Goal: Information Seeking & Learning: Find specific page/section

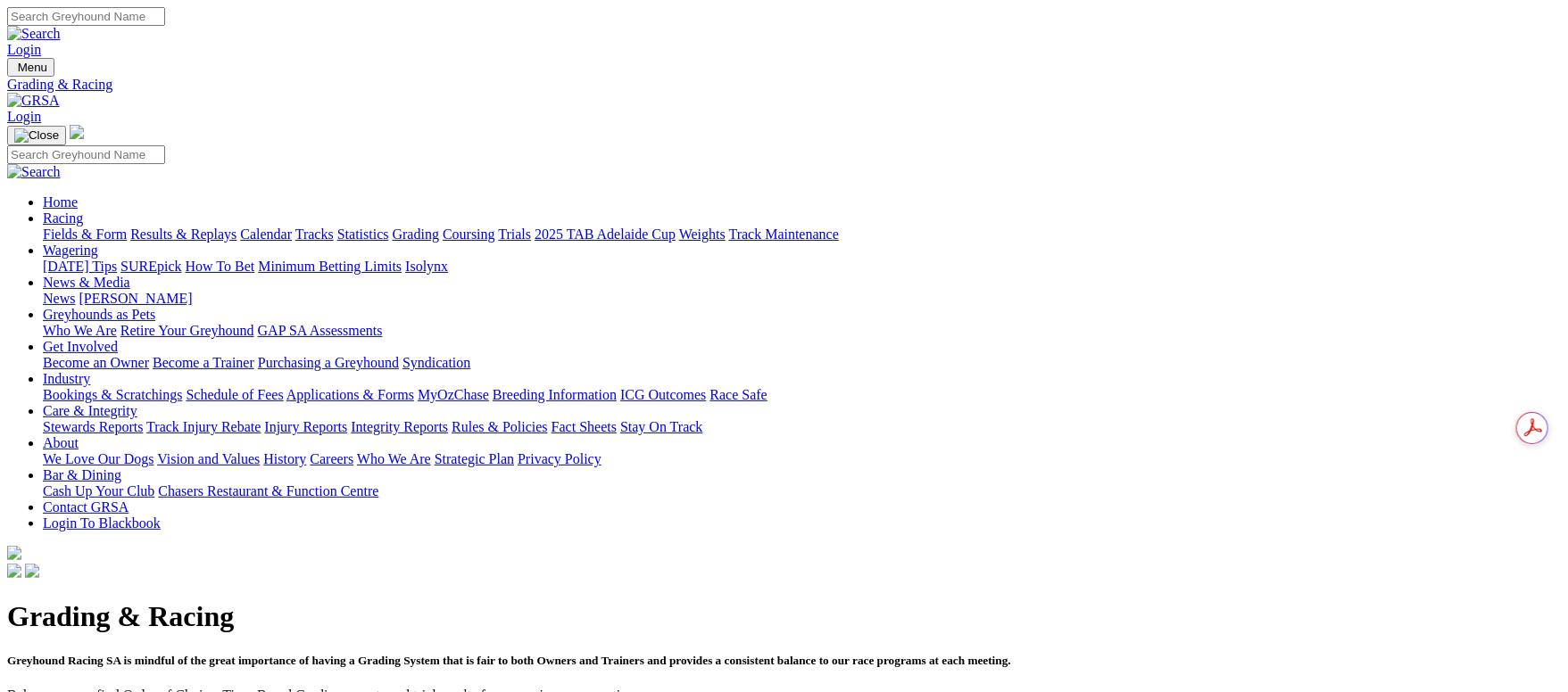
click at [127, 226] on link "Fields & Form" at bounding box center [84, 234] width 84 height 15
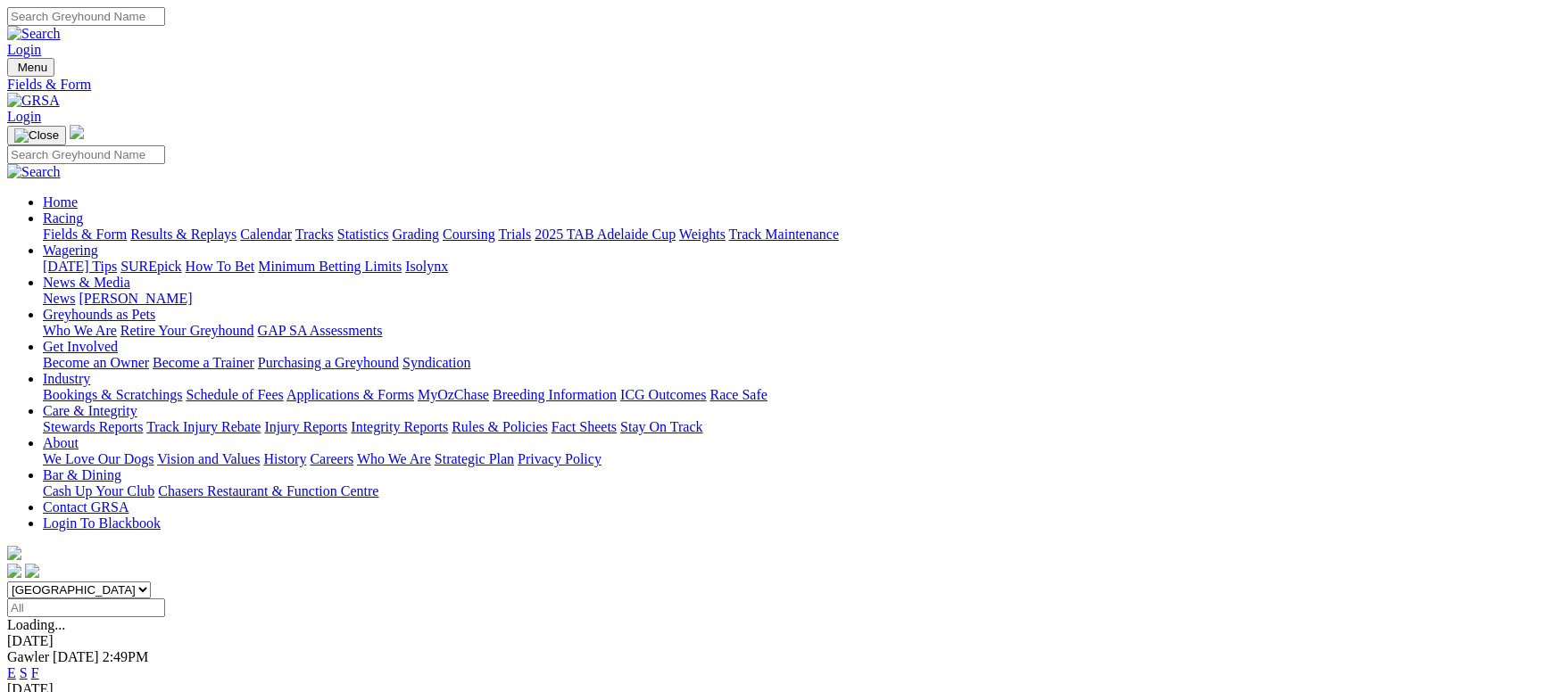
scroll to position [400, 0]
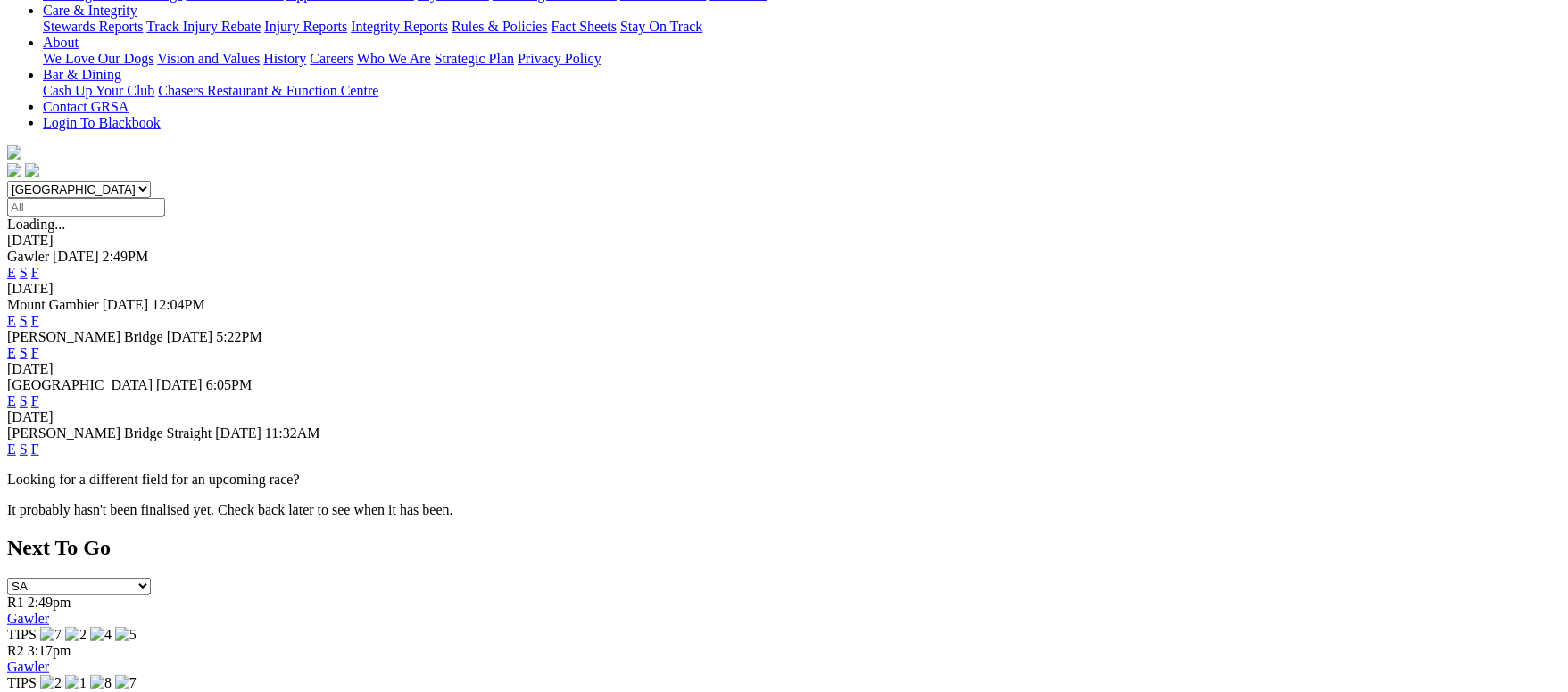
click at [39, 442] on link "F" at bounding box center [35, 449] width 8 height 15
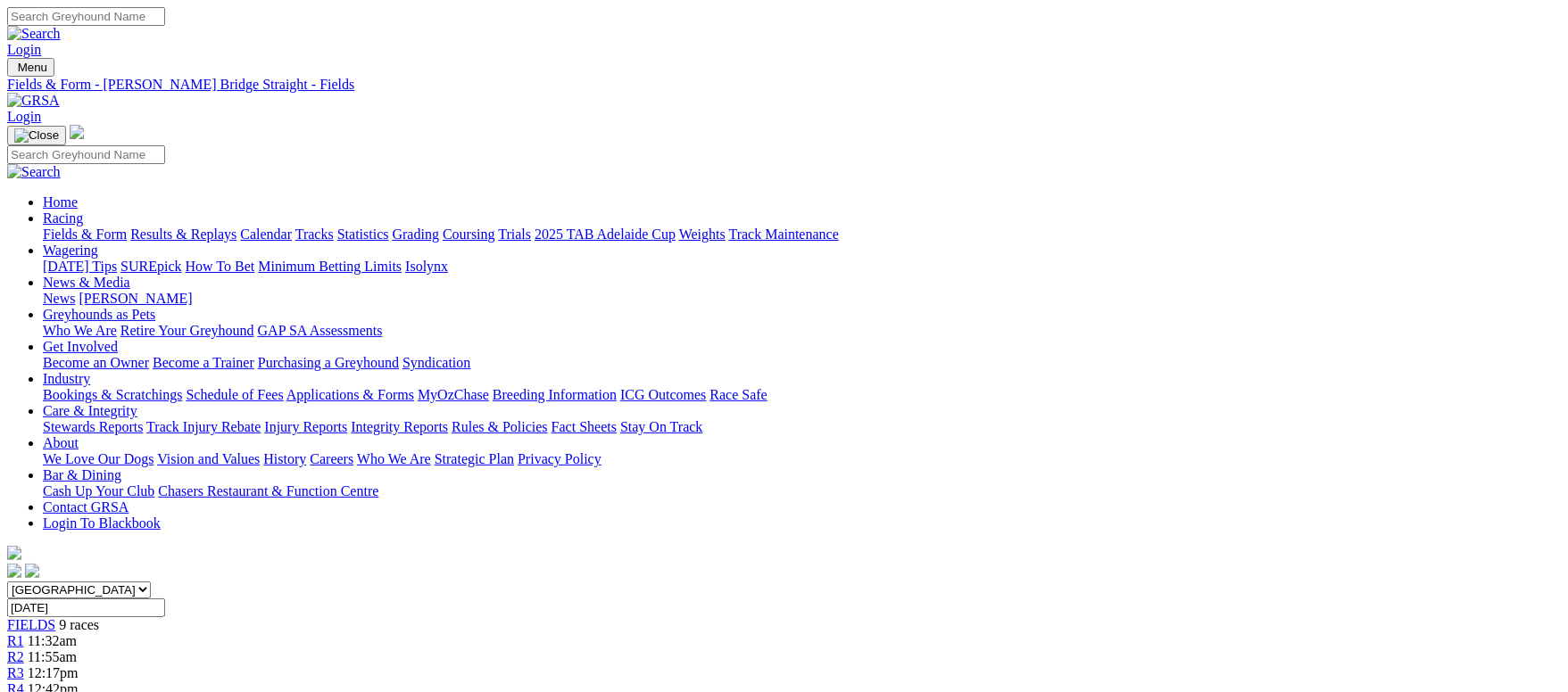
click at [439, 226] on link "Grading" at bounding box center [416, 234] width 46 height 15
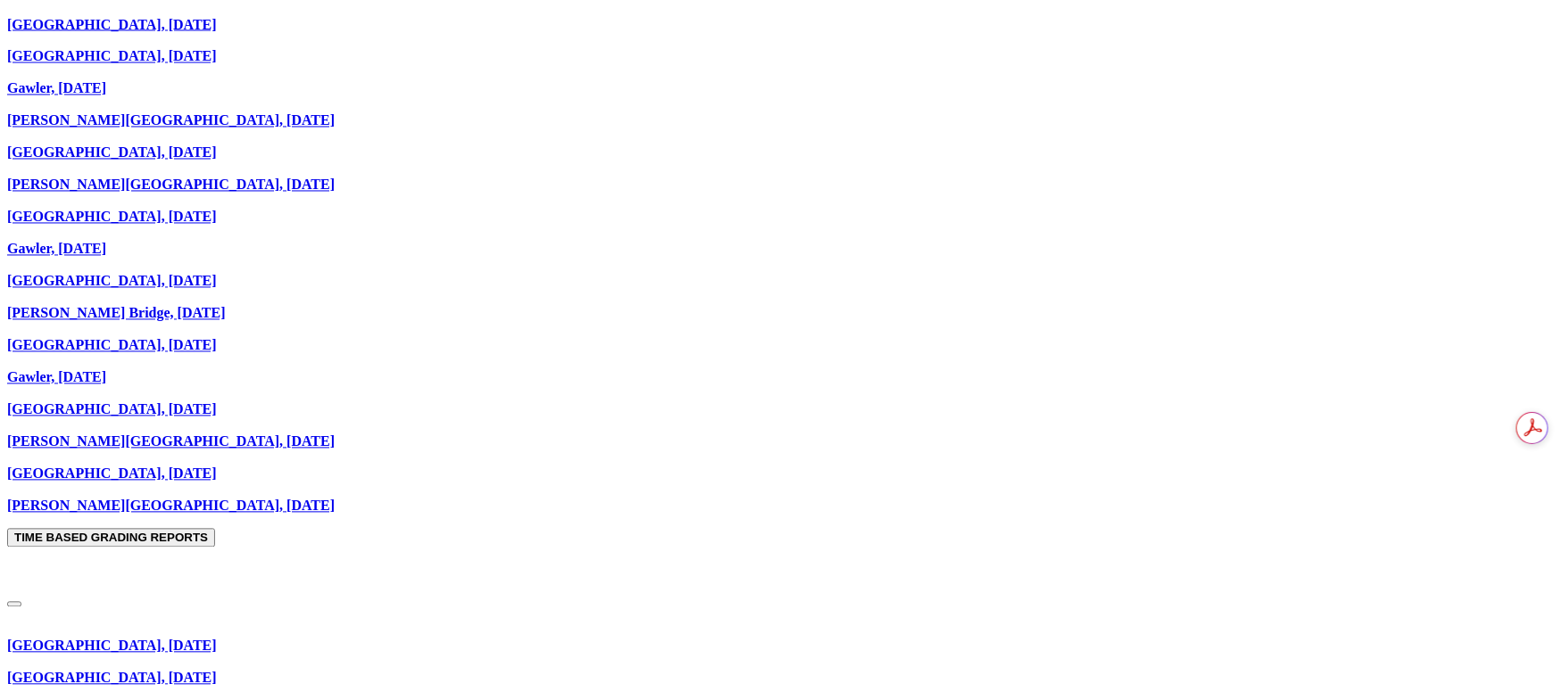
scroll to position [1739, 0]
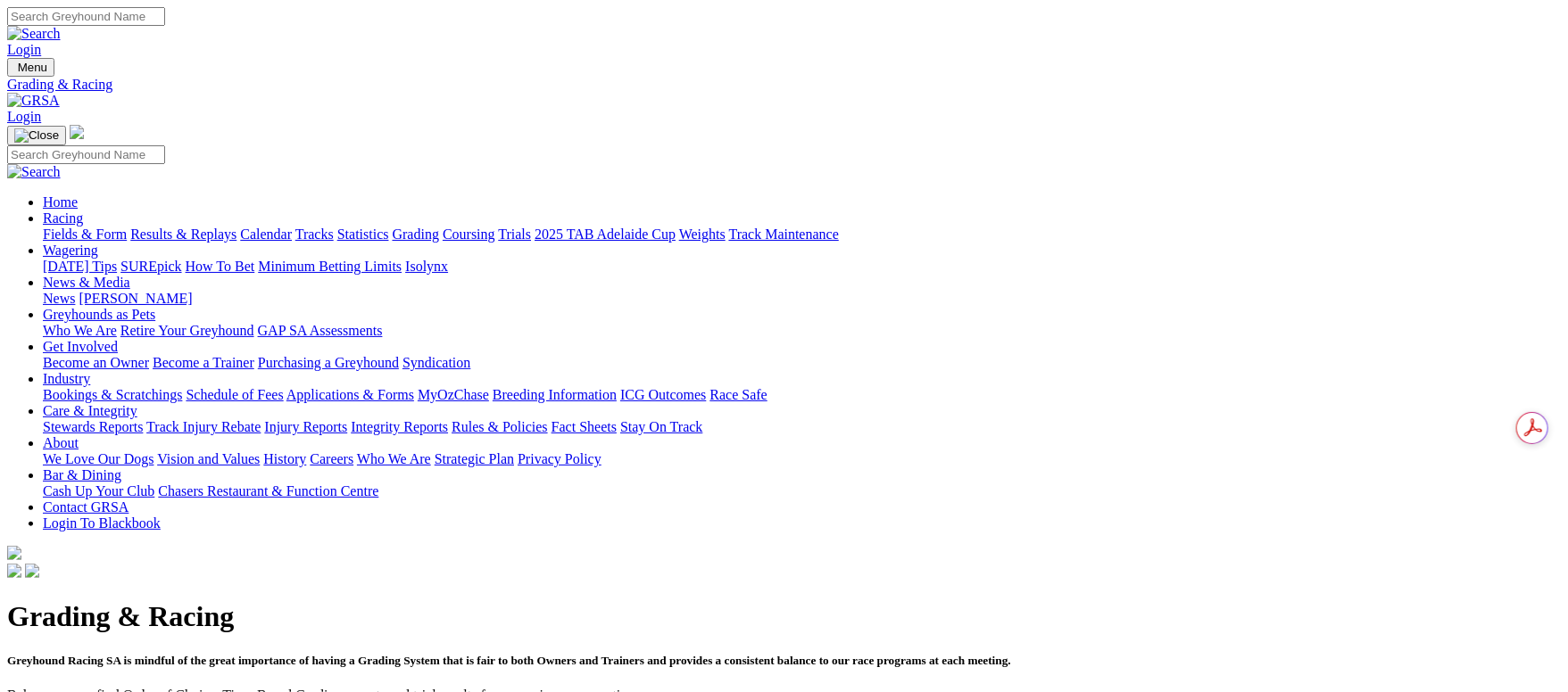
click at [127, 226] on link "Fields & Form" at bounding box center [84, 234] width 84 height 15
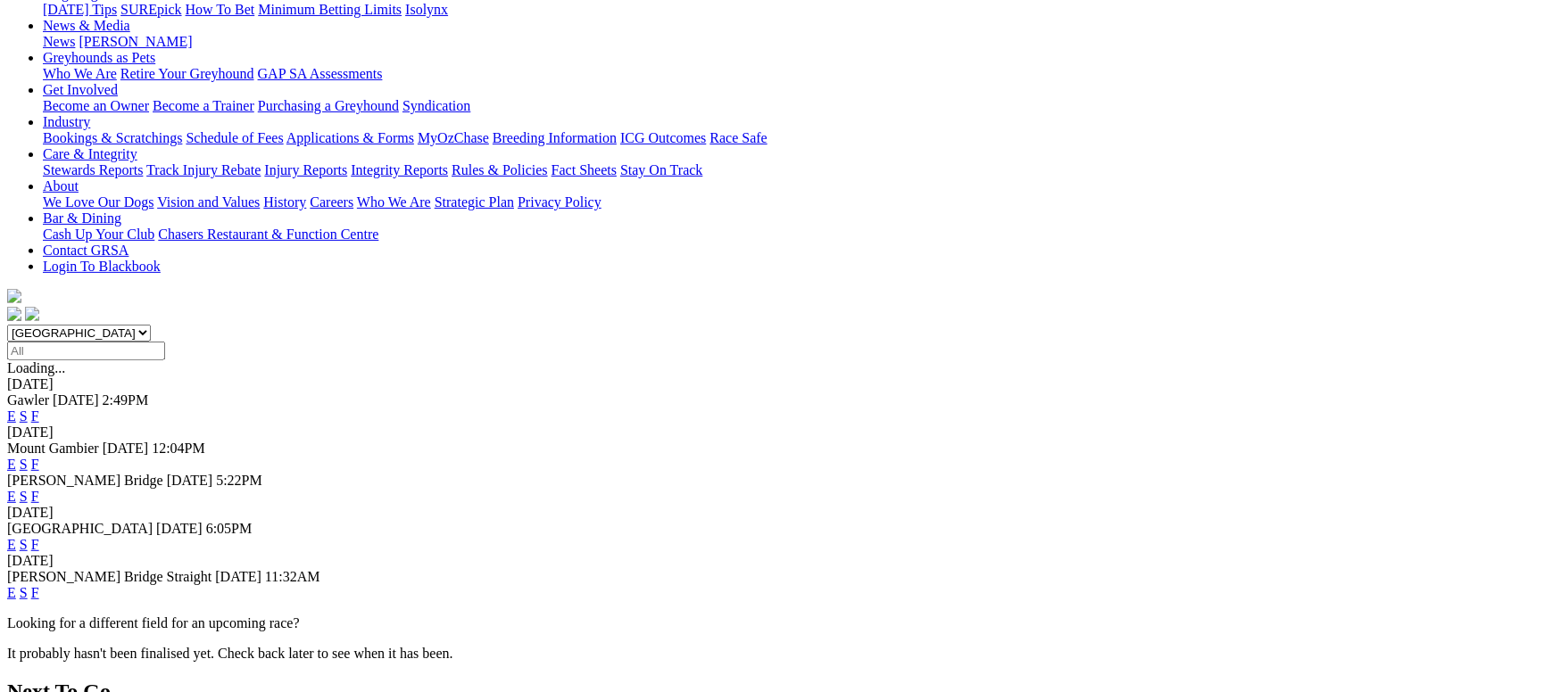
scroll to position [268, 0]
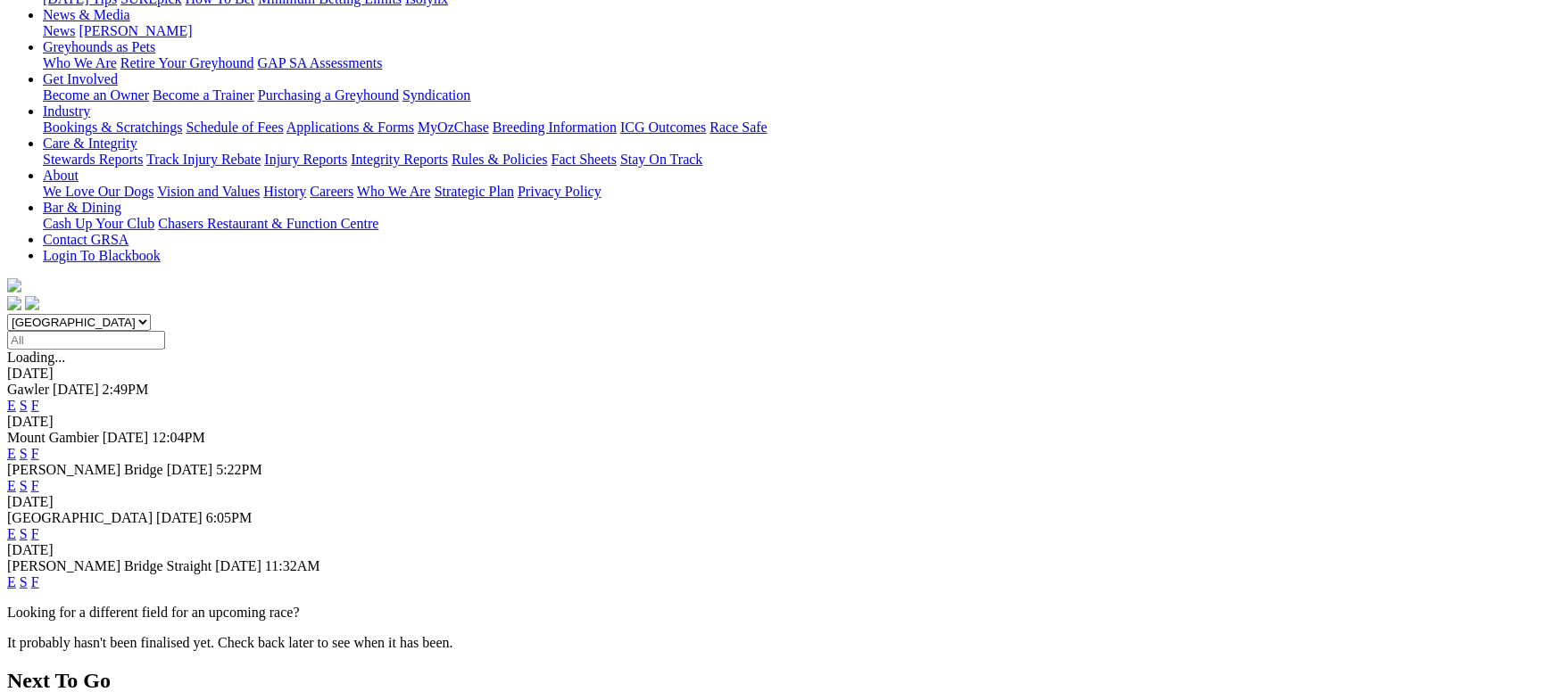
click at [39, 526] on link "F" at bounding box center [35, 534] width 8 height 15
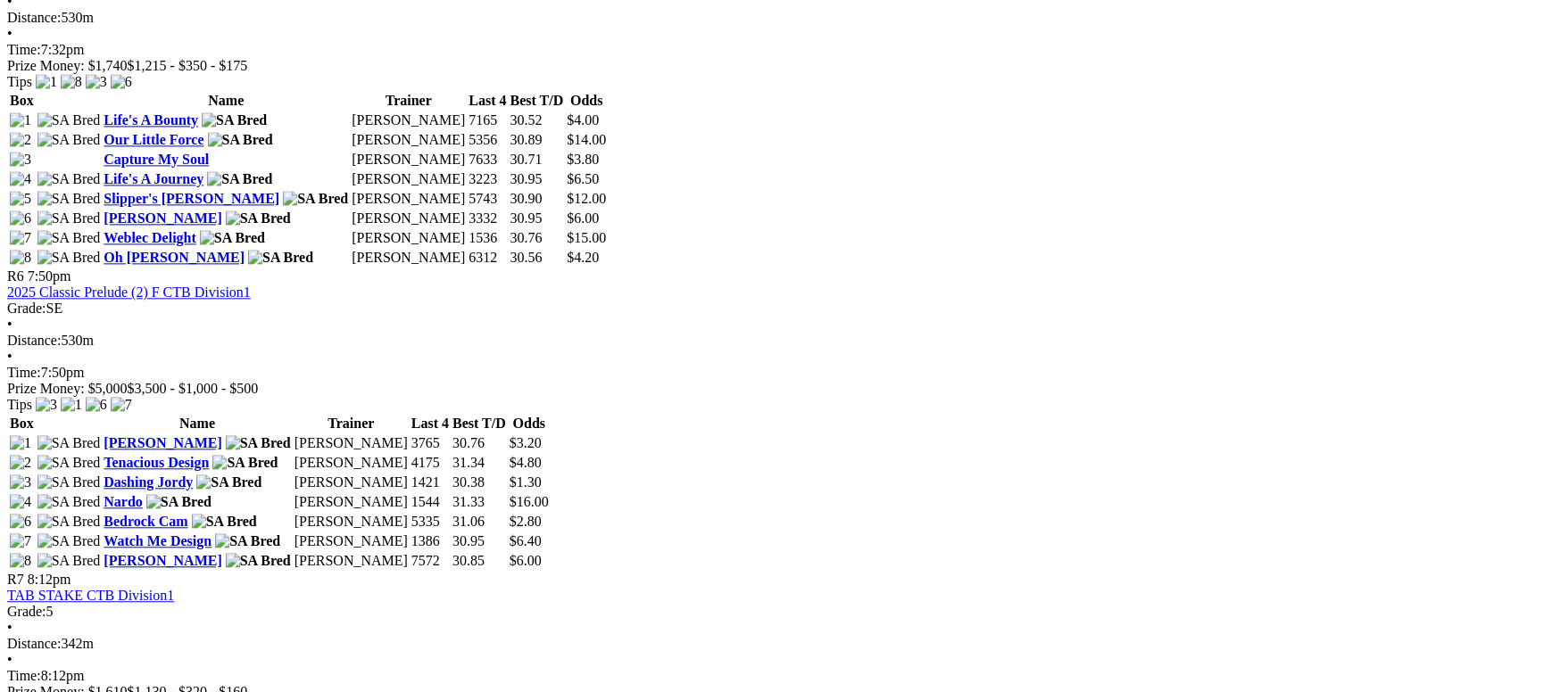
scroll to position [2141, 0]
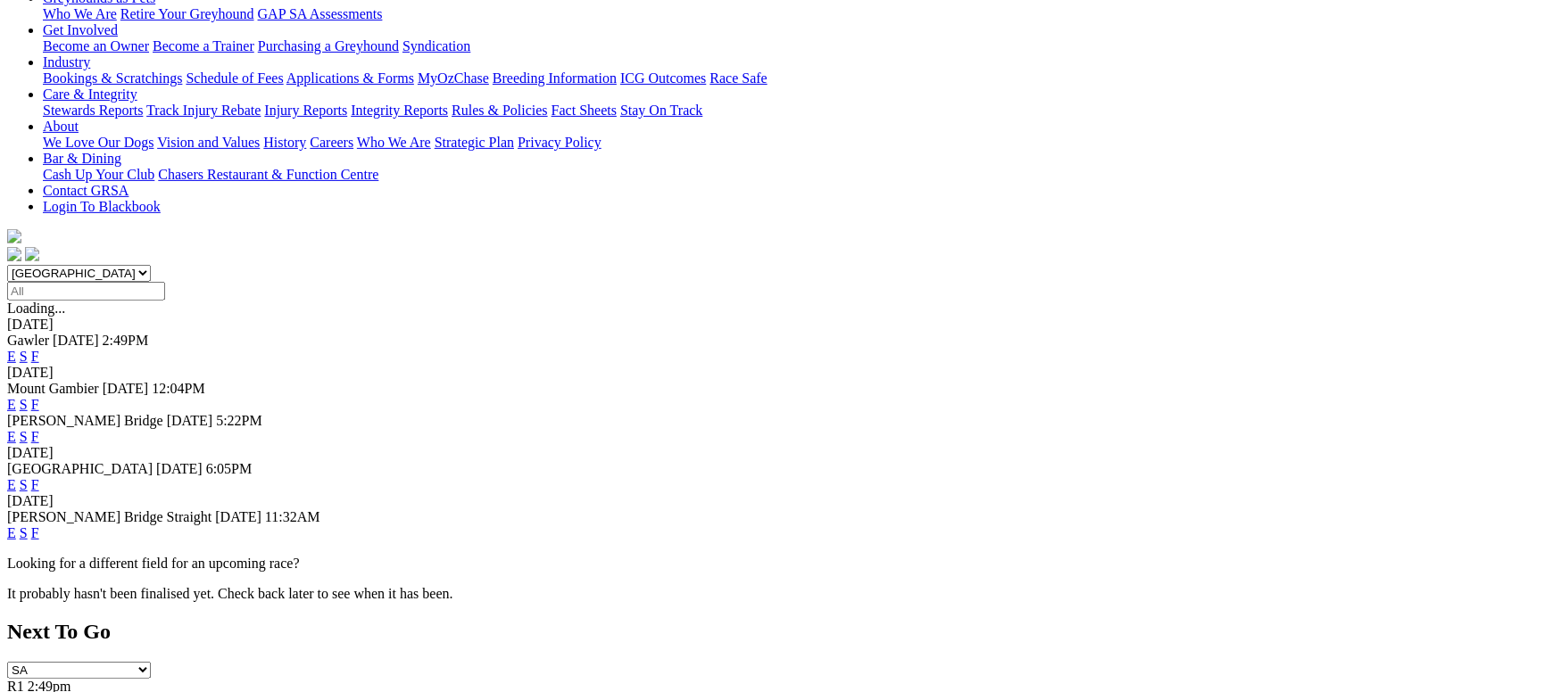
scroll to position [400, 0]
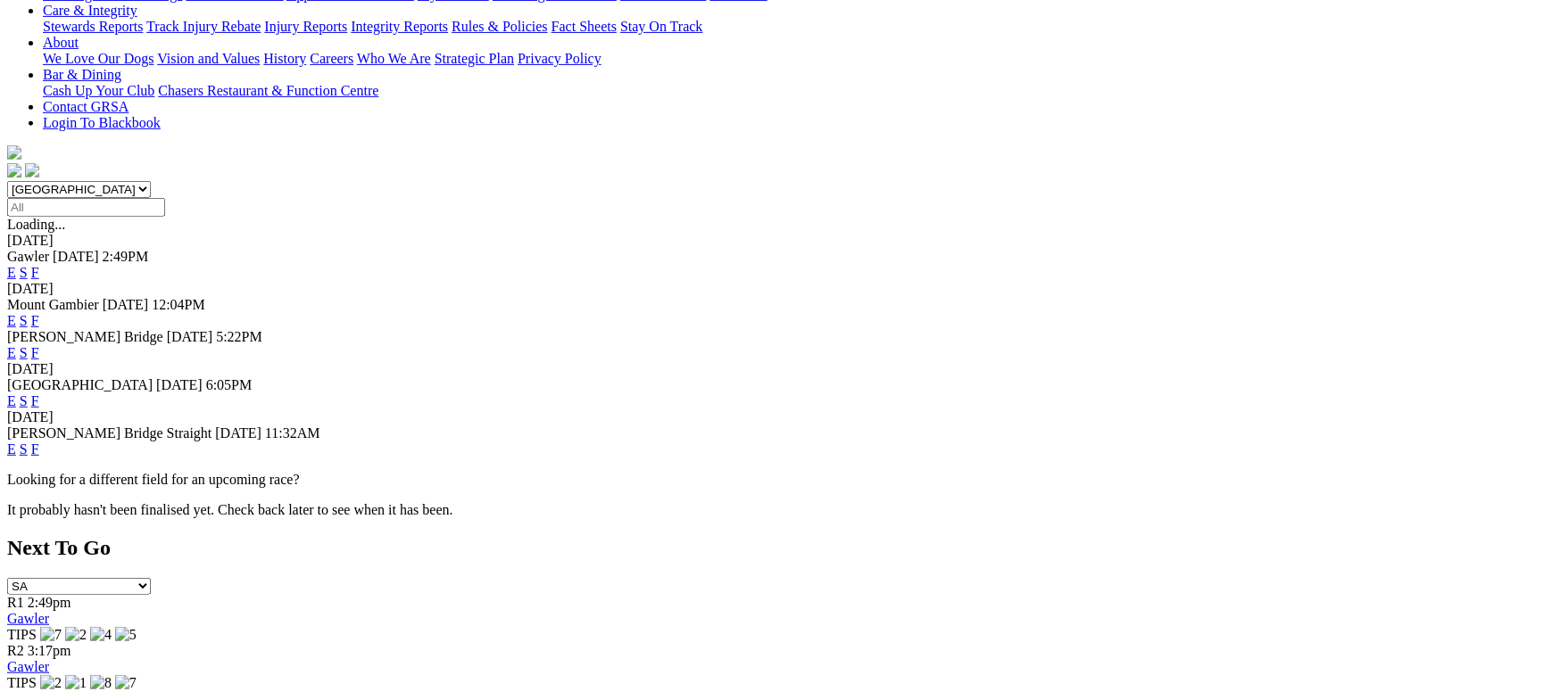
click at [39, 442] on link "F" at bounding box center [35, 449] width 8 height 15
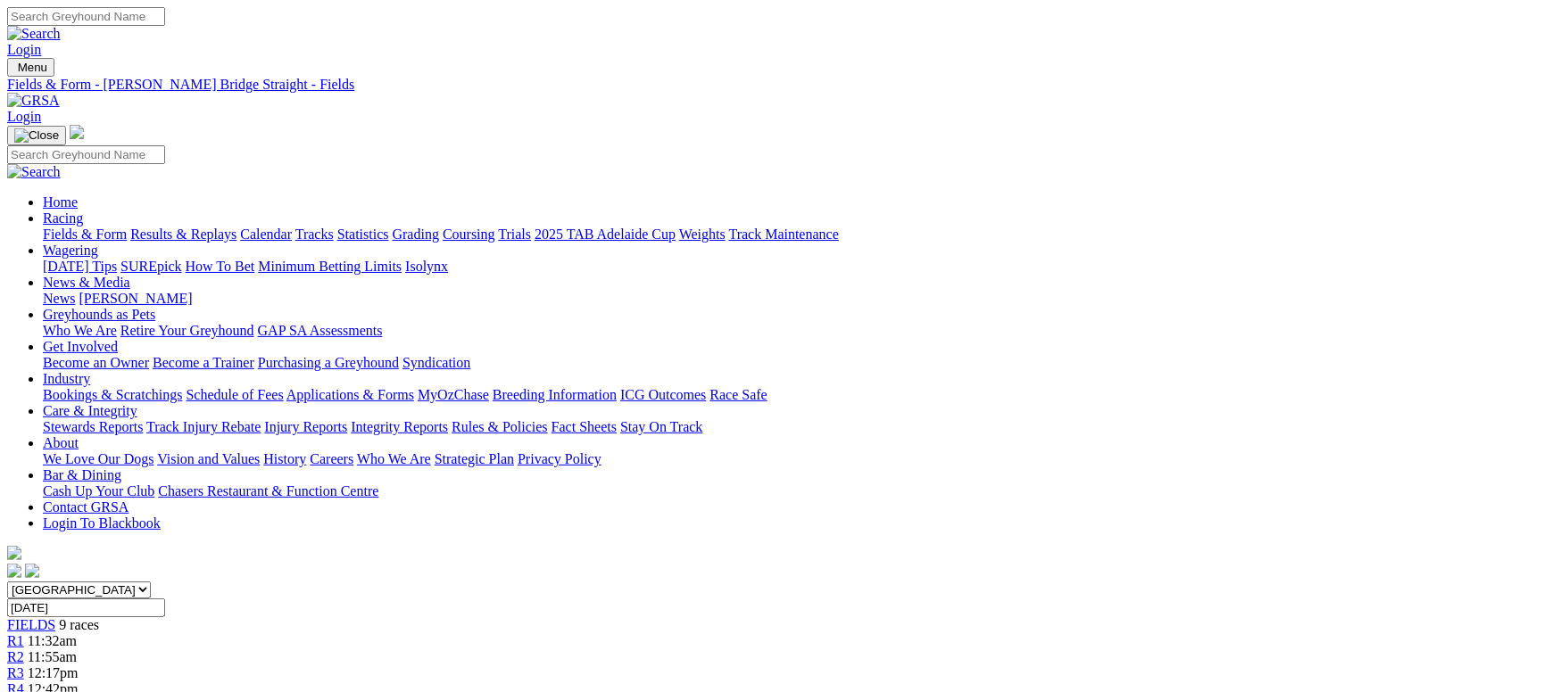
click at [127, 226] on link "Fields & Form" at bounding box center [84, 234] width 84 height 15
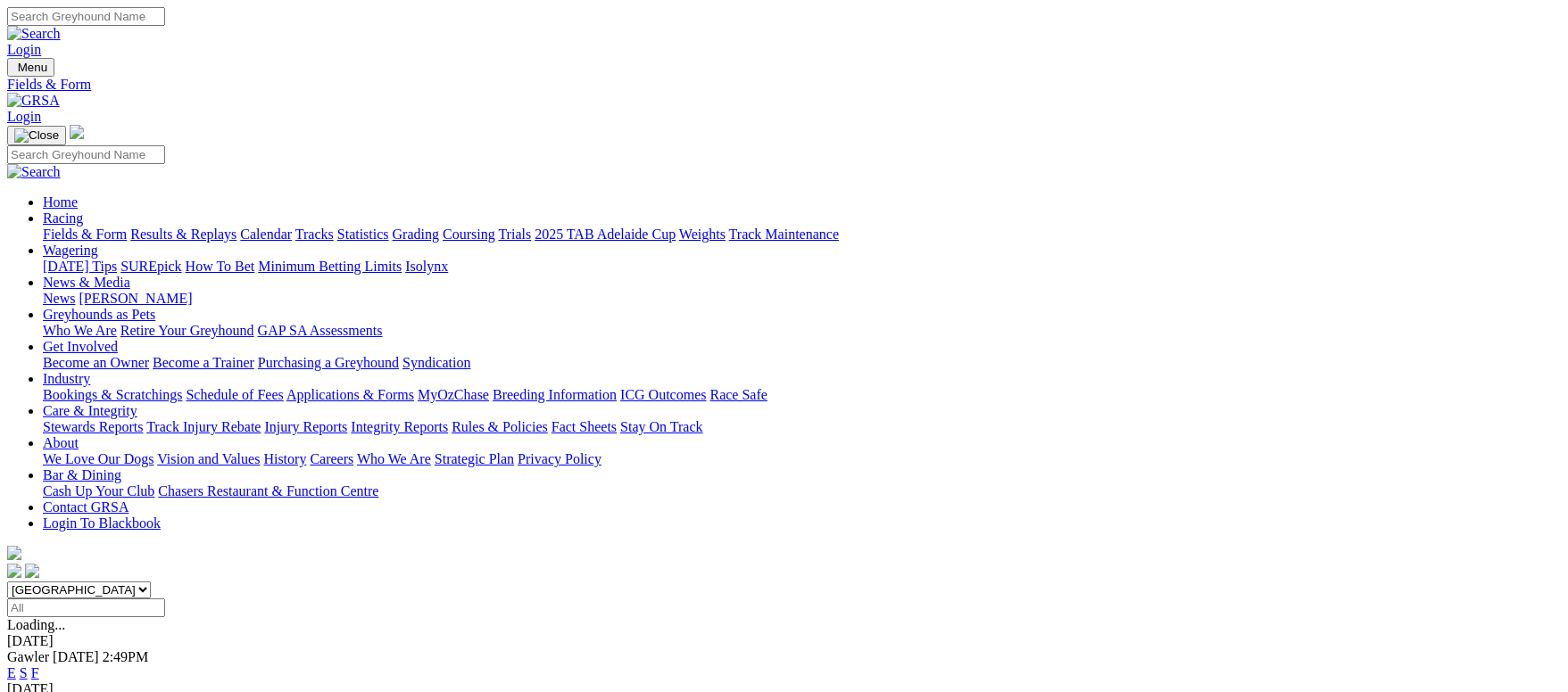
scroll to position [134, 0]
